Goal: Transaction & Acquisition: Book appointment/travel/reservation

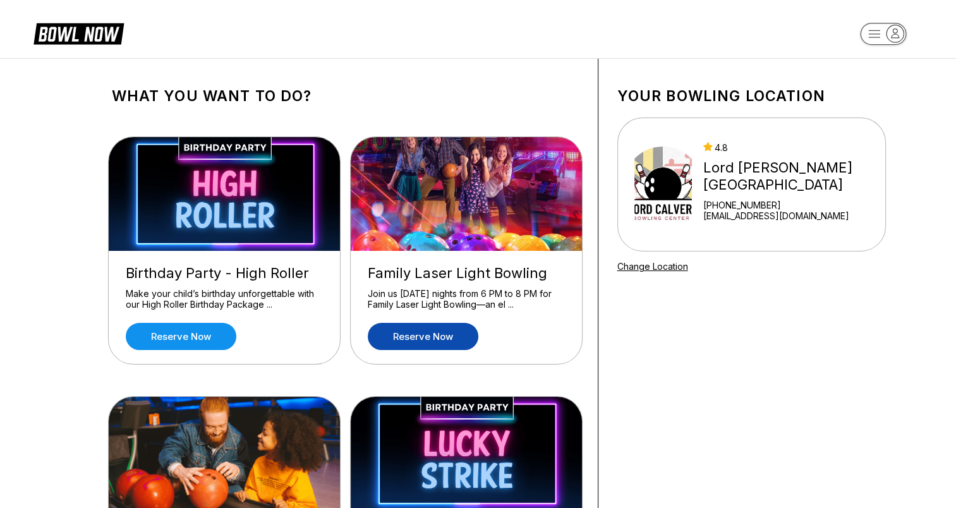
click at [435, 326] on link "Reserve now" at bounding box center [423, 336] width 111 height 27
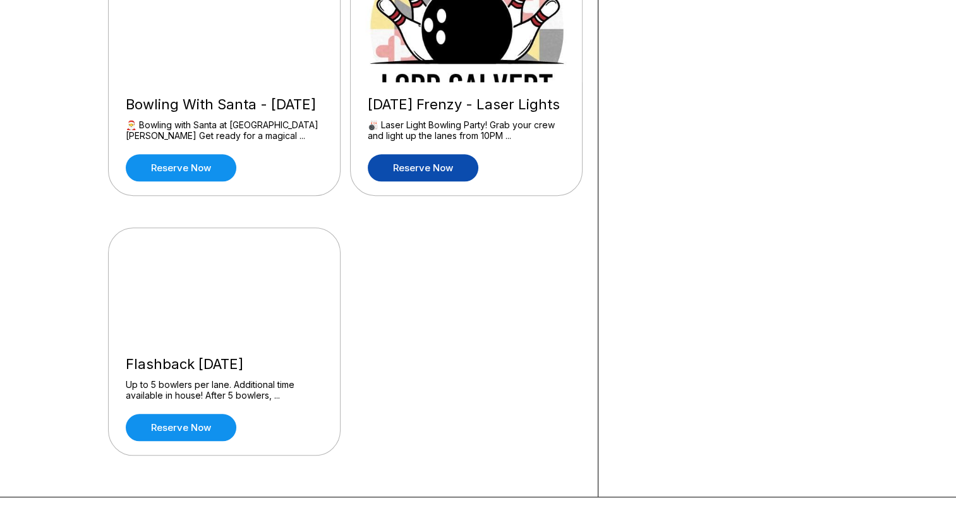
scroll to position [1236, 0]
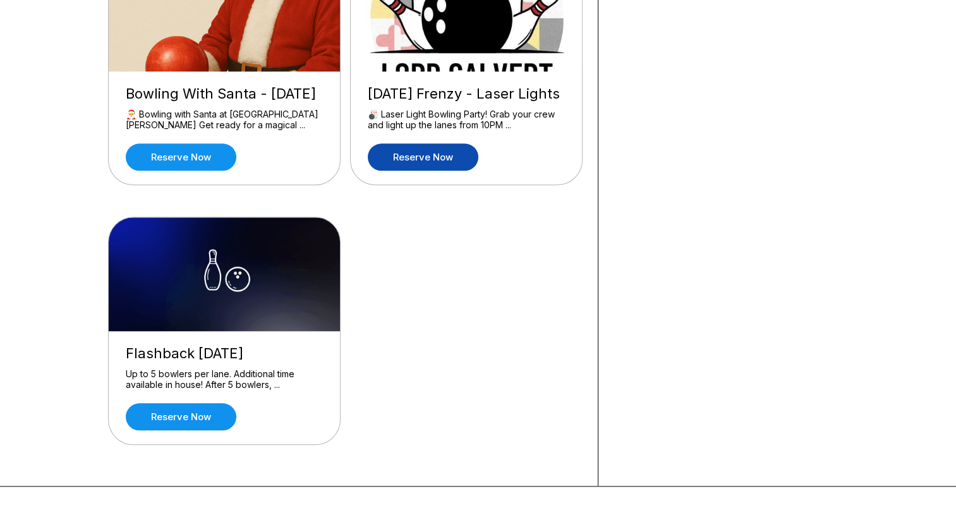
click at [431, 167] on link "Reserve now" at bounding box center [423, 156] width 111 height 27
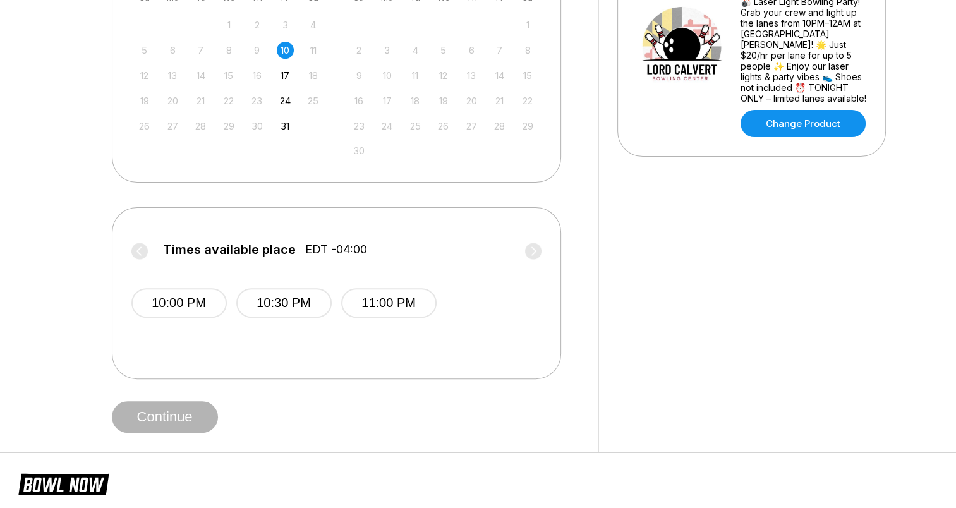
scroll to position [351, 0]
click at [185, 312] on button "10:00 PM" at bounding box center [178, 303] width 95 height 30
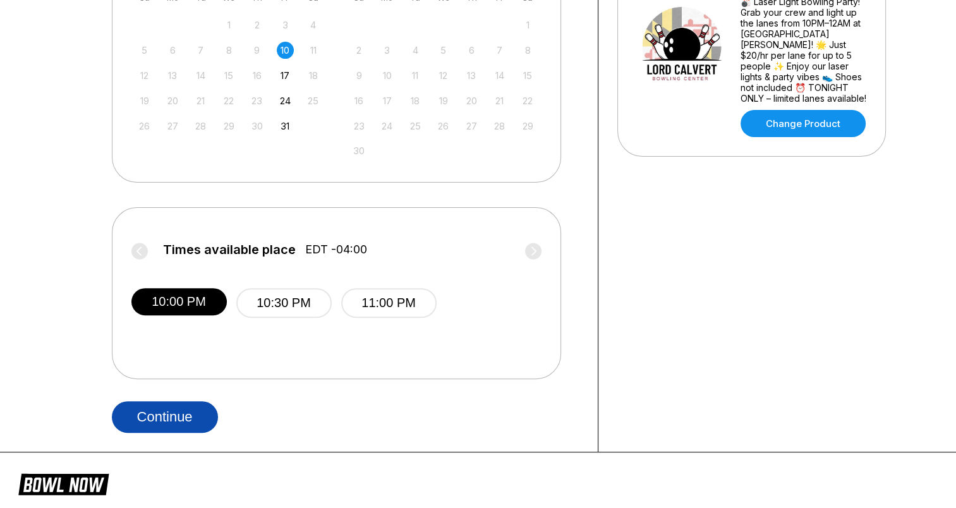
click at [182, 414] on button "Continue" at bounding box center [165, 417] width 106 height 32
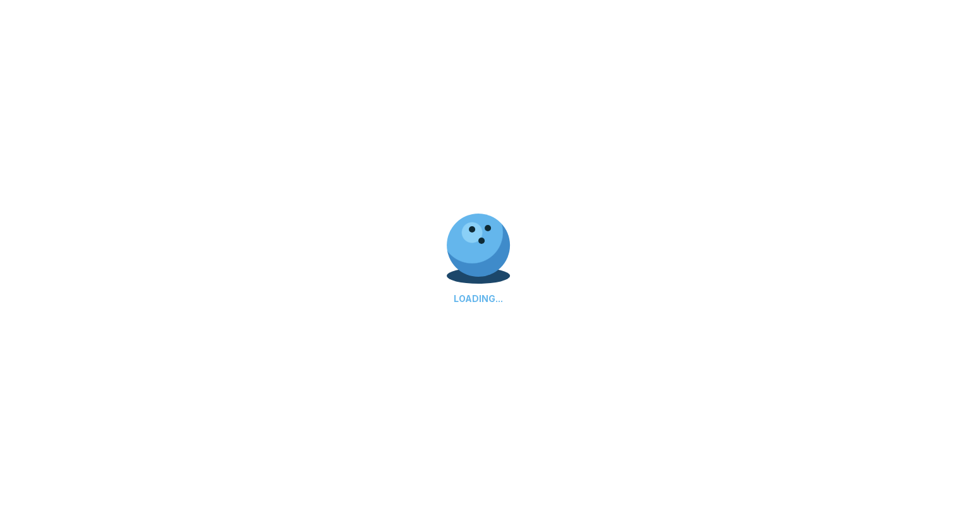
select select "**"
